Goal: Answer question/provide support

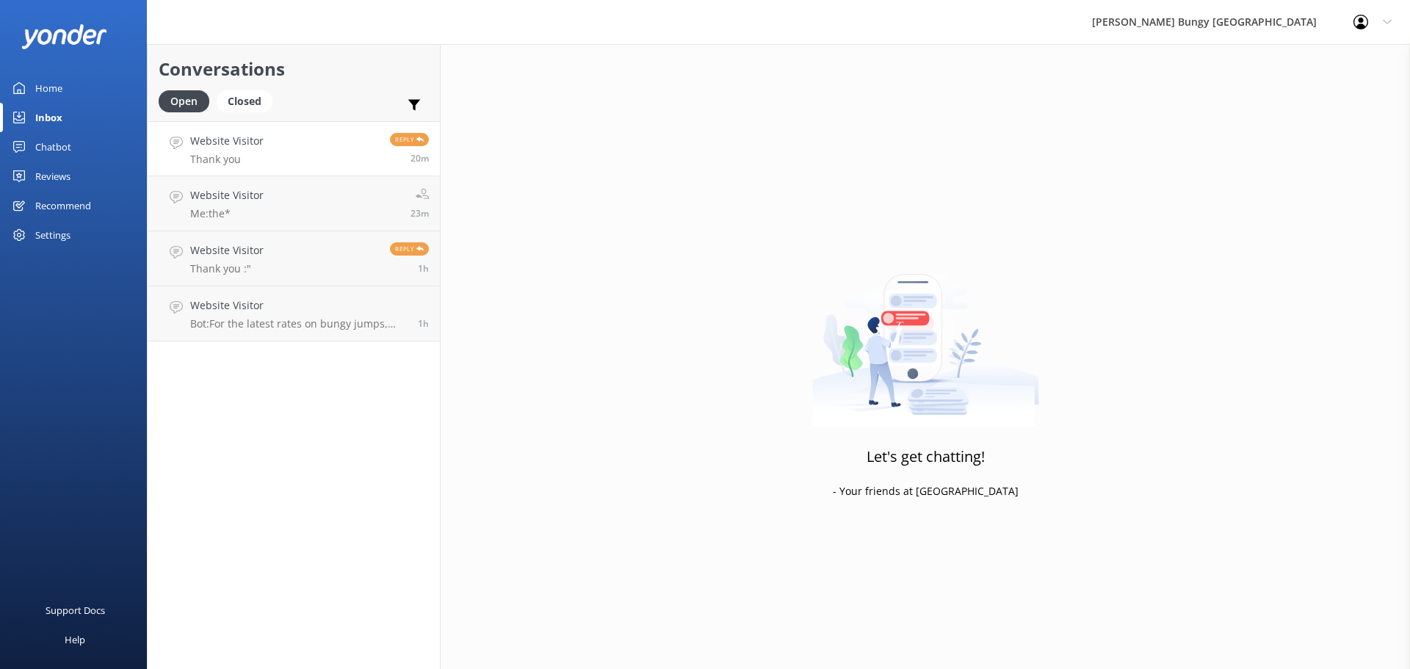
click at [271, 162] on link "Website Visitor Thank you Reply 20m" at bounding box center [294, 148] width 292 height 55
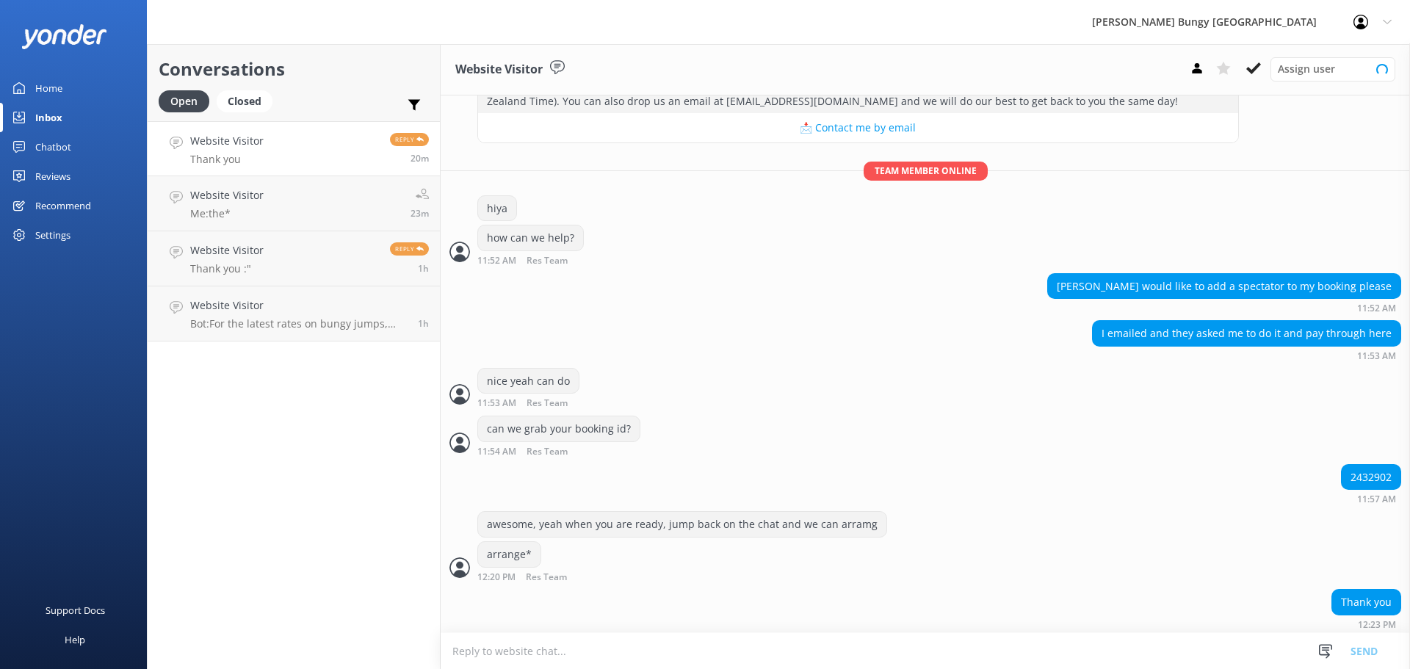
scroll to position [206, 0]
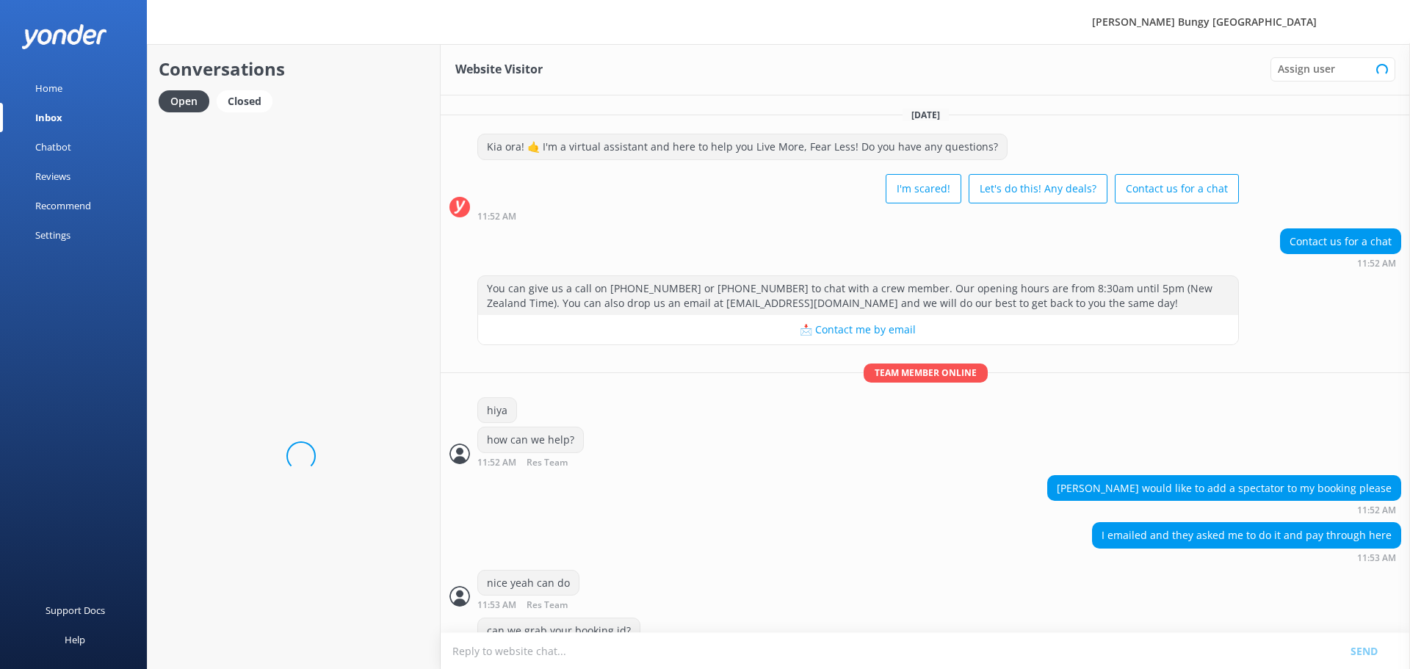
scroll to position [206, 0]
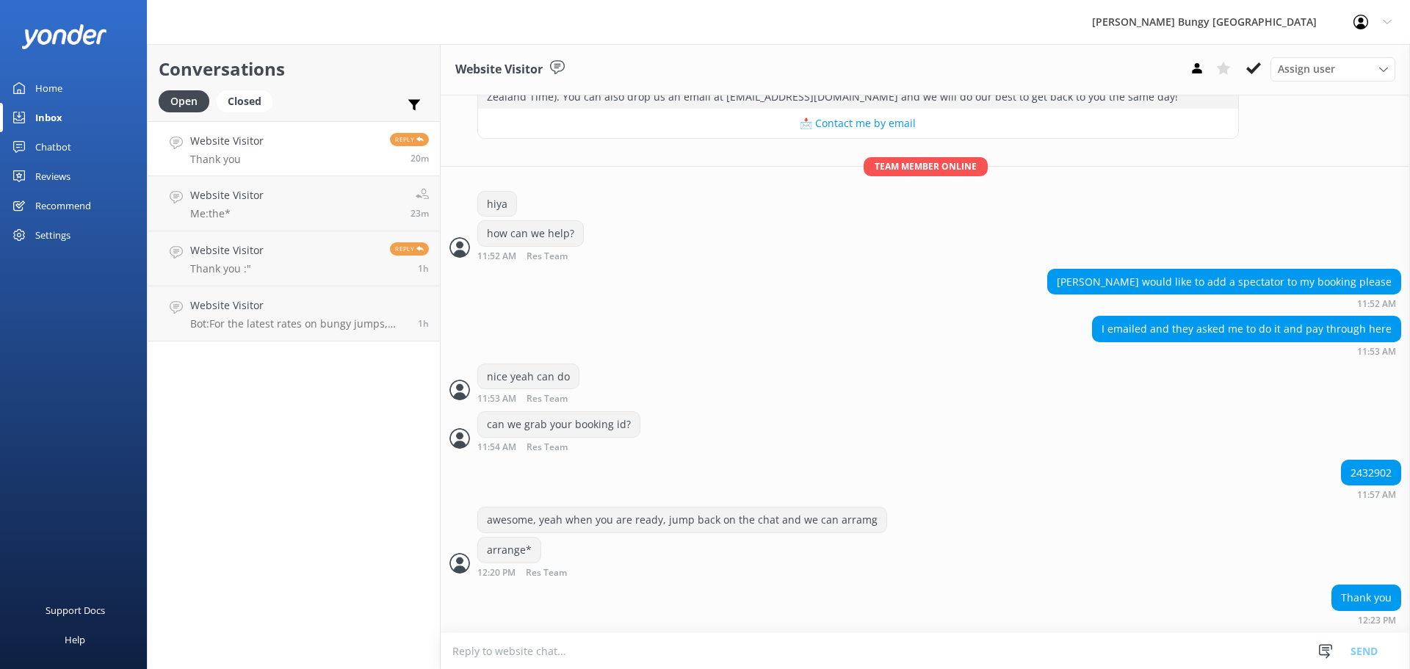
click at [190, 452] on div "Conversations Open Closed Important Assigned to me Unassigned Website Visitor T…" at bounding box center [294, 356] width 294 height 625
